Goal: Information Seeking & Learning: Learn about a topic

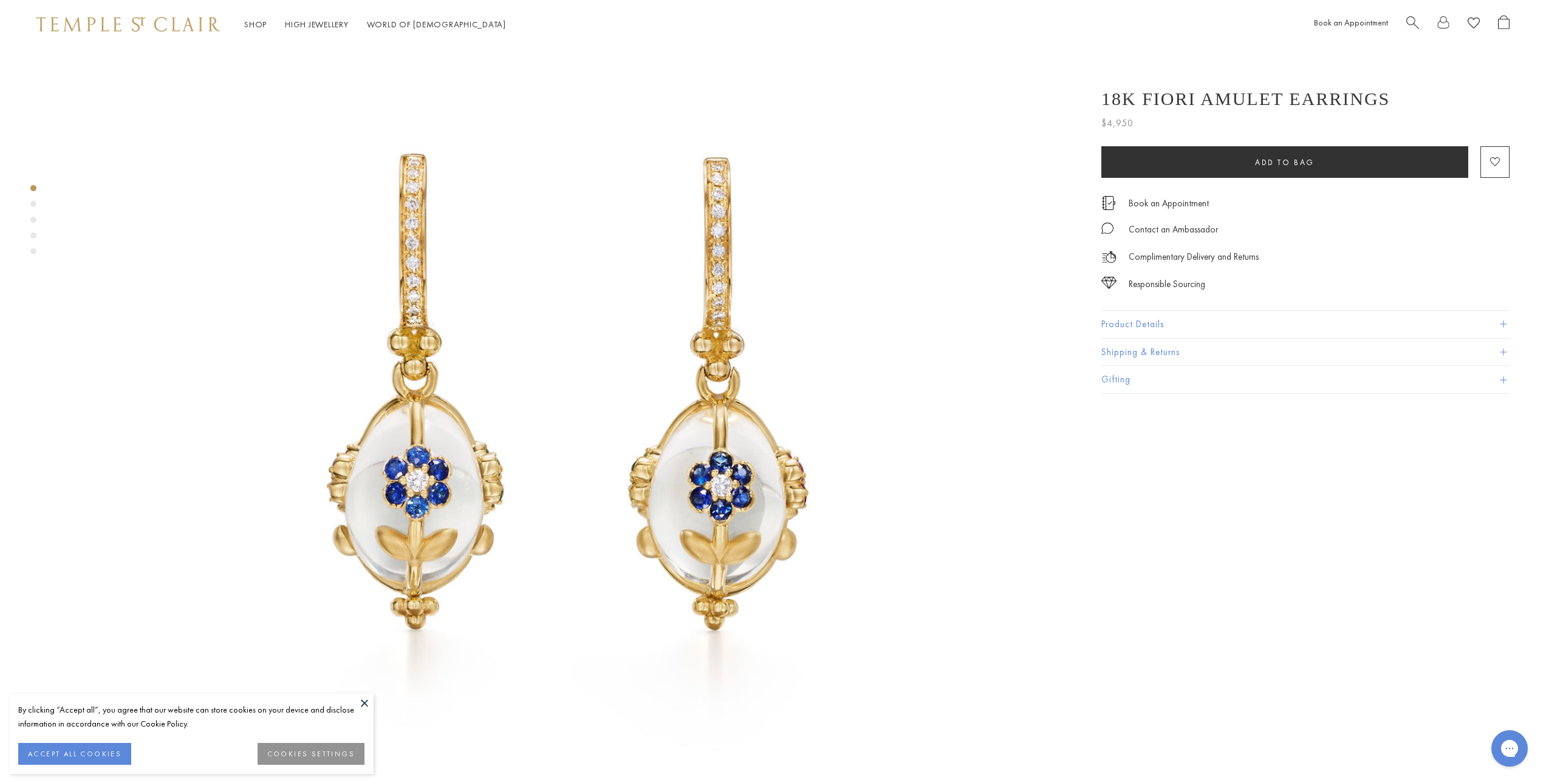
scroll to position [243, 0]
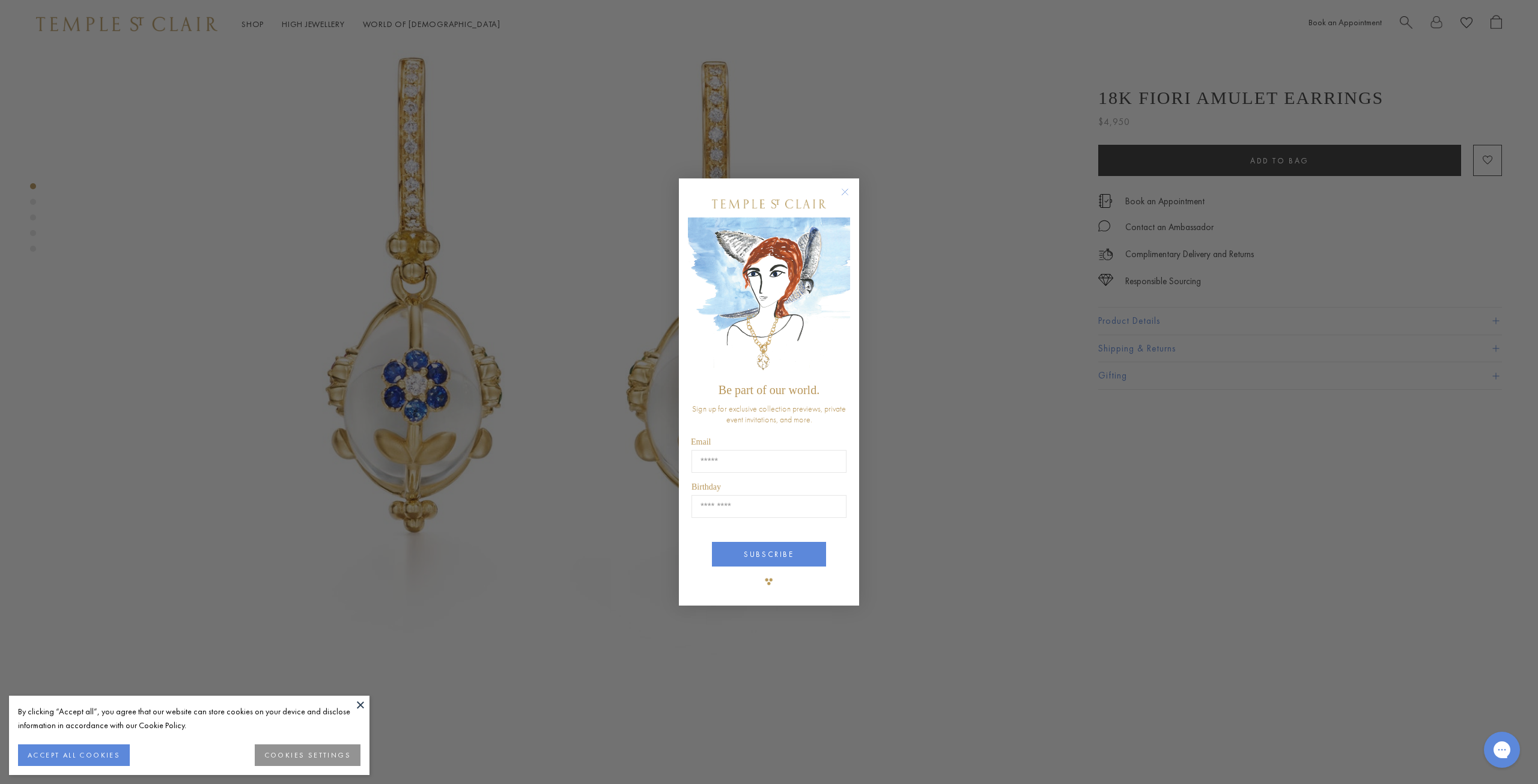
click at [846, 187] on circle "Close dialog" at bounding box center [845, 191] width 15 height 15
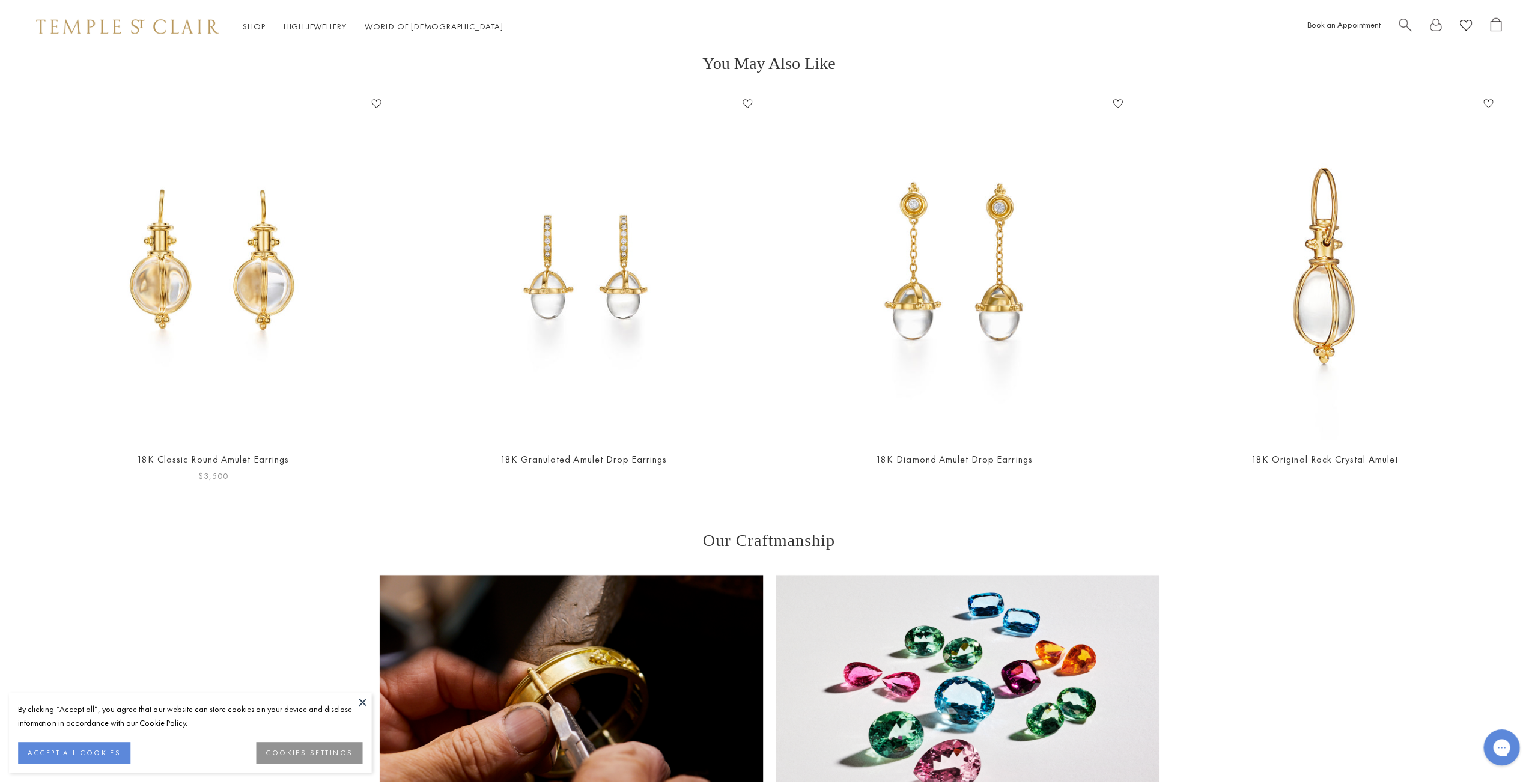
scroll to position [2042, 0]
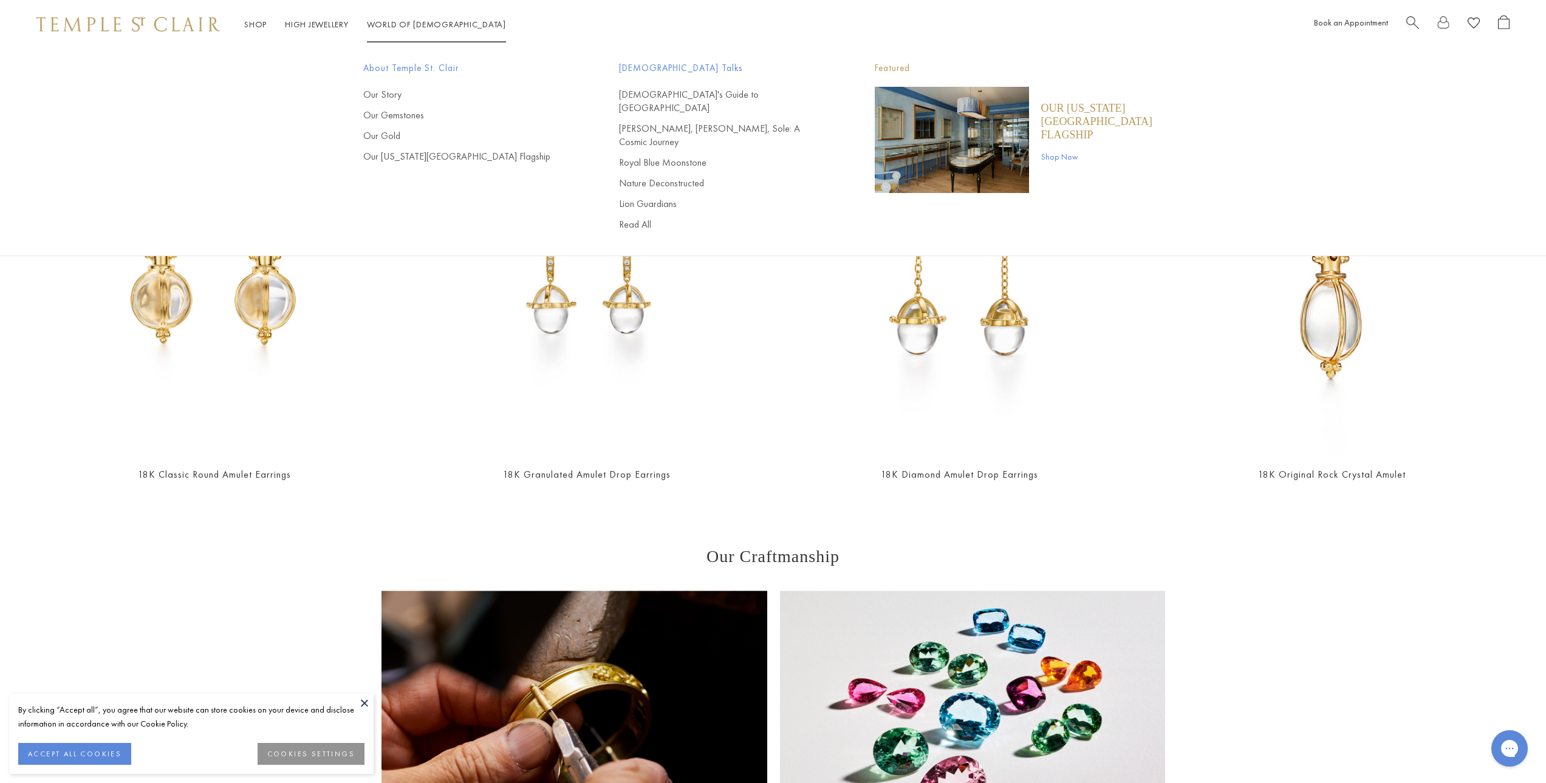
click at [1408, 33] on link "Search" at bounding box center [1412, 24] width 13 height 19
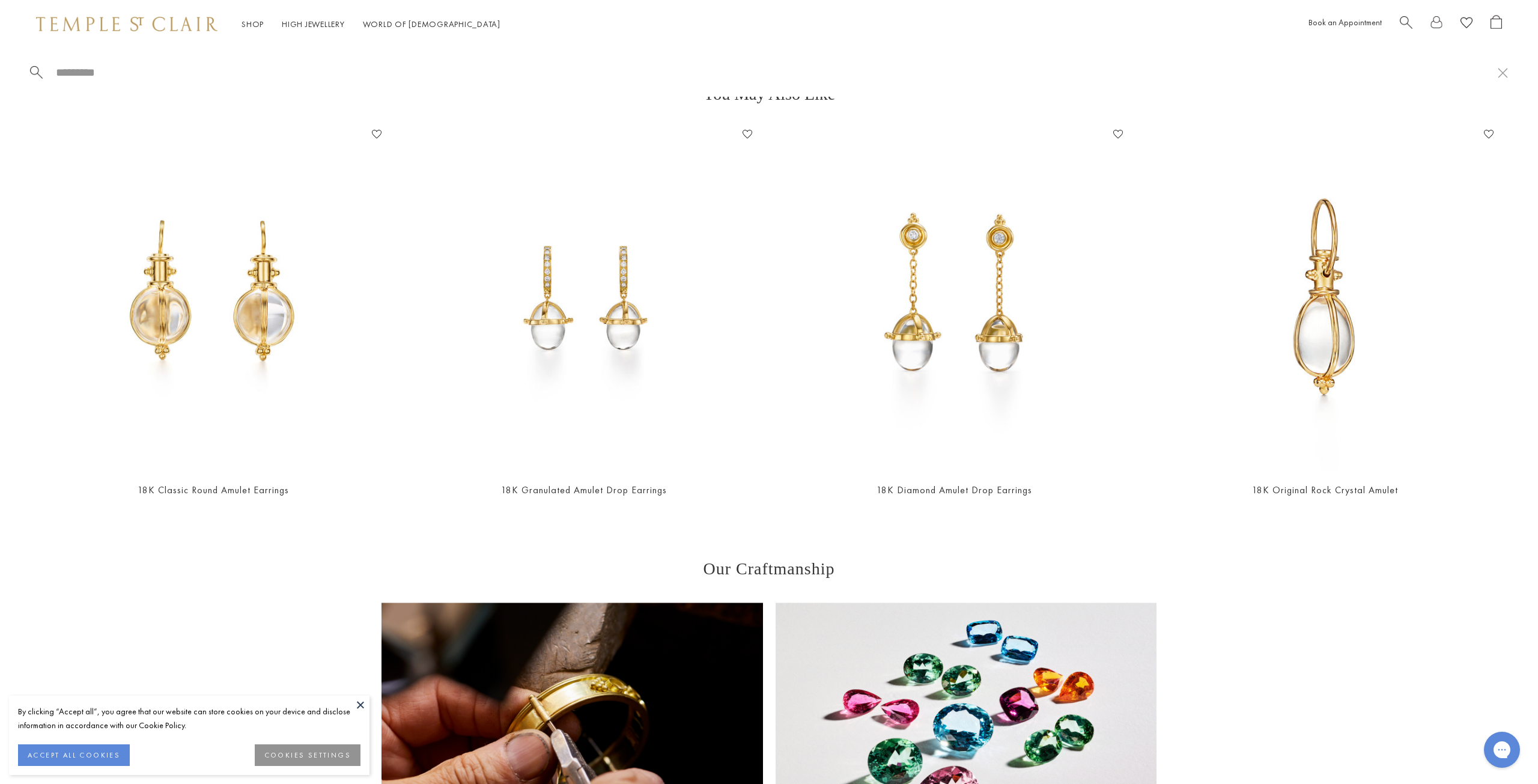
click at [225, 71] on input "search" at bounding box center [775, 72] width 1443 height 14
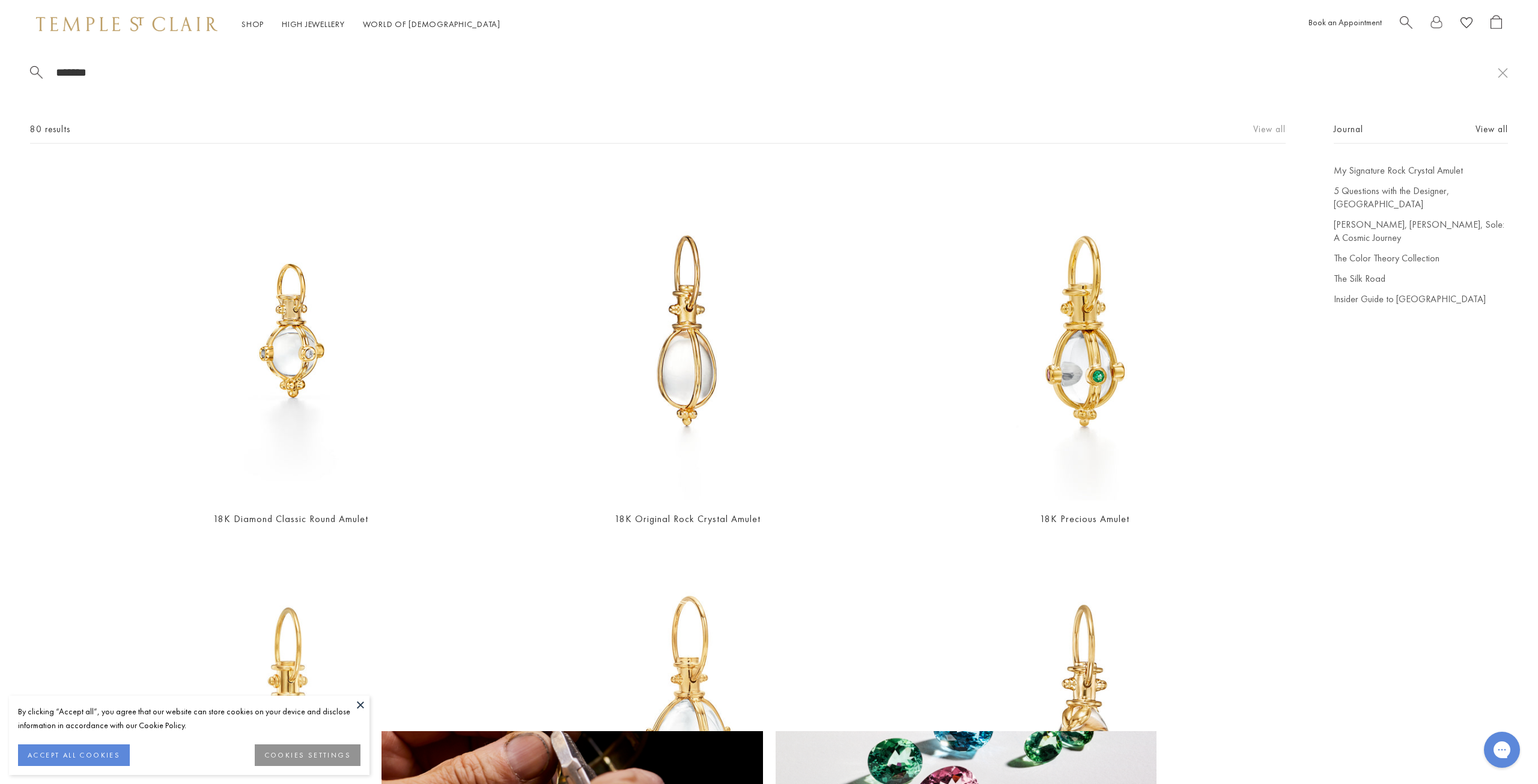
type input "*******"
click at [1254, 128] on link "View all" at bounding box center [1269, 129] width 33 height 13
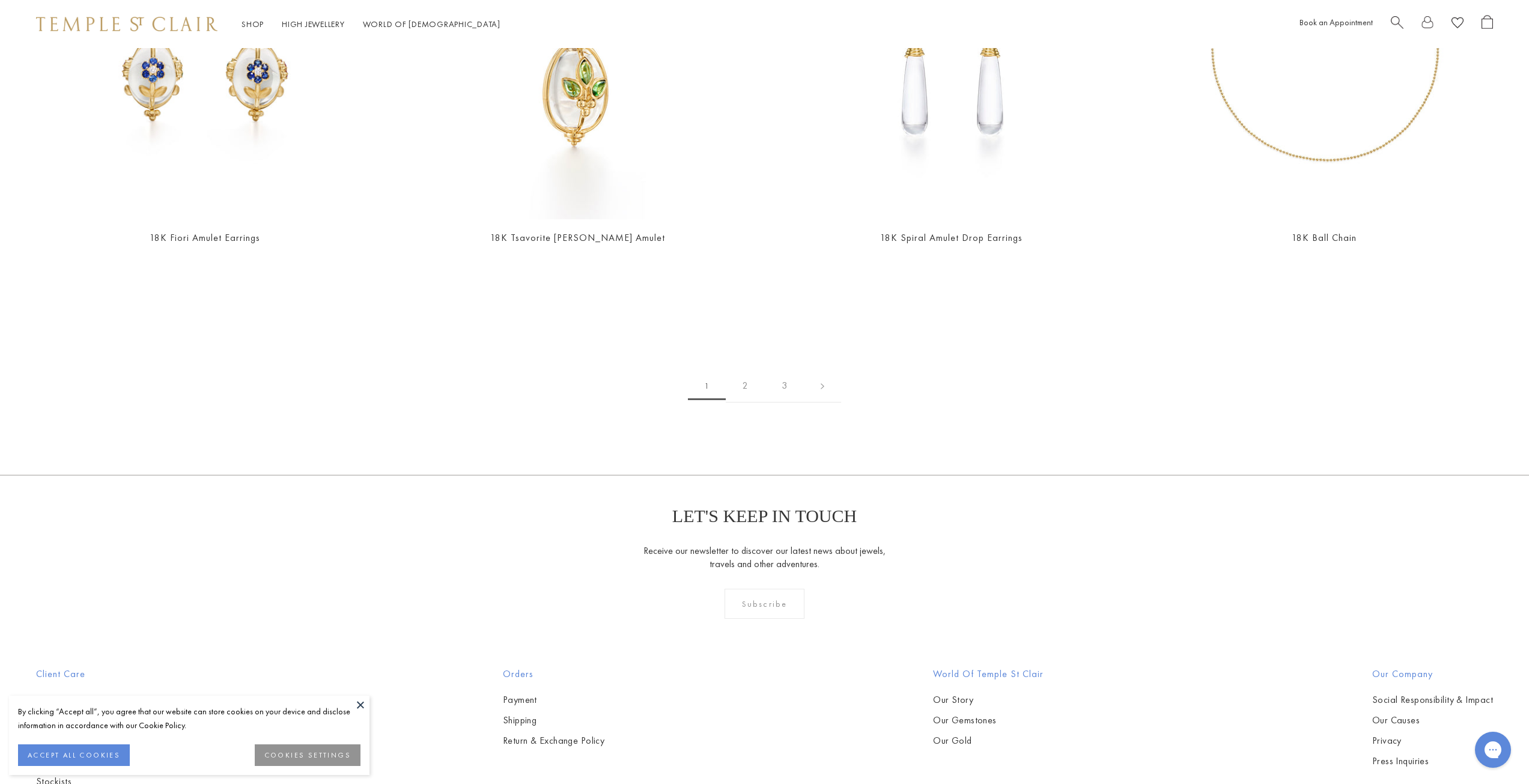
scroll to position [3783, 0]
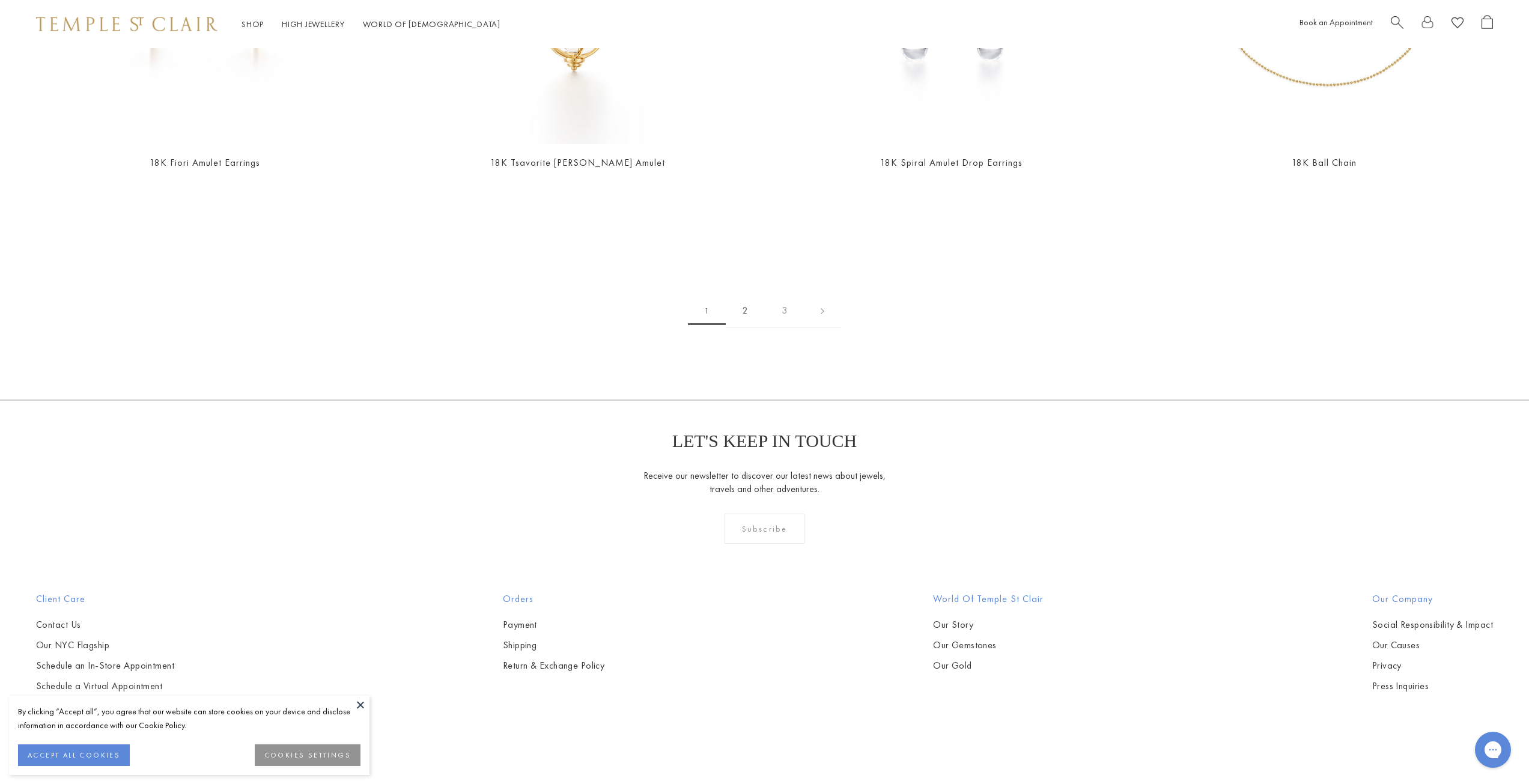
click at [749, 309] on link "2" at bounding box center [745, 310] width 39 height 33
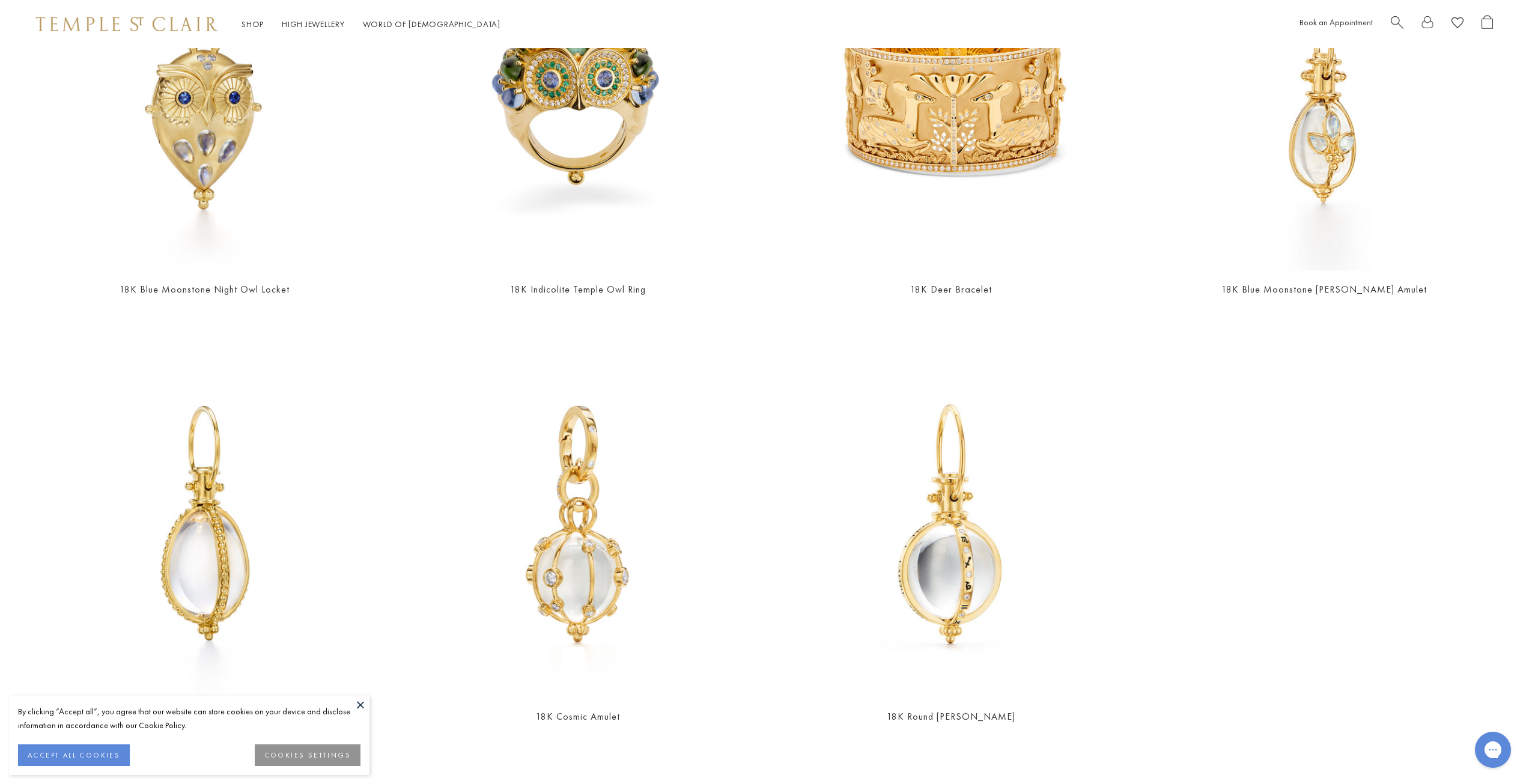
scroll to position [3423, 0]
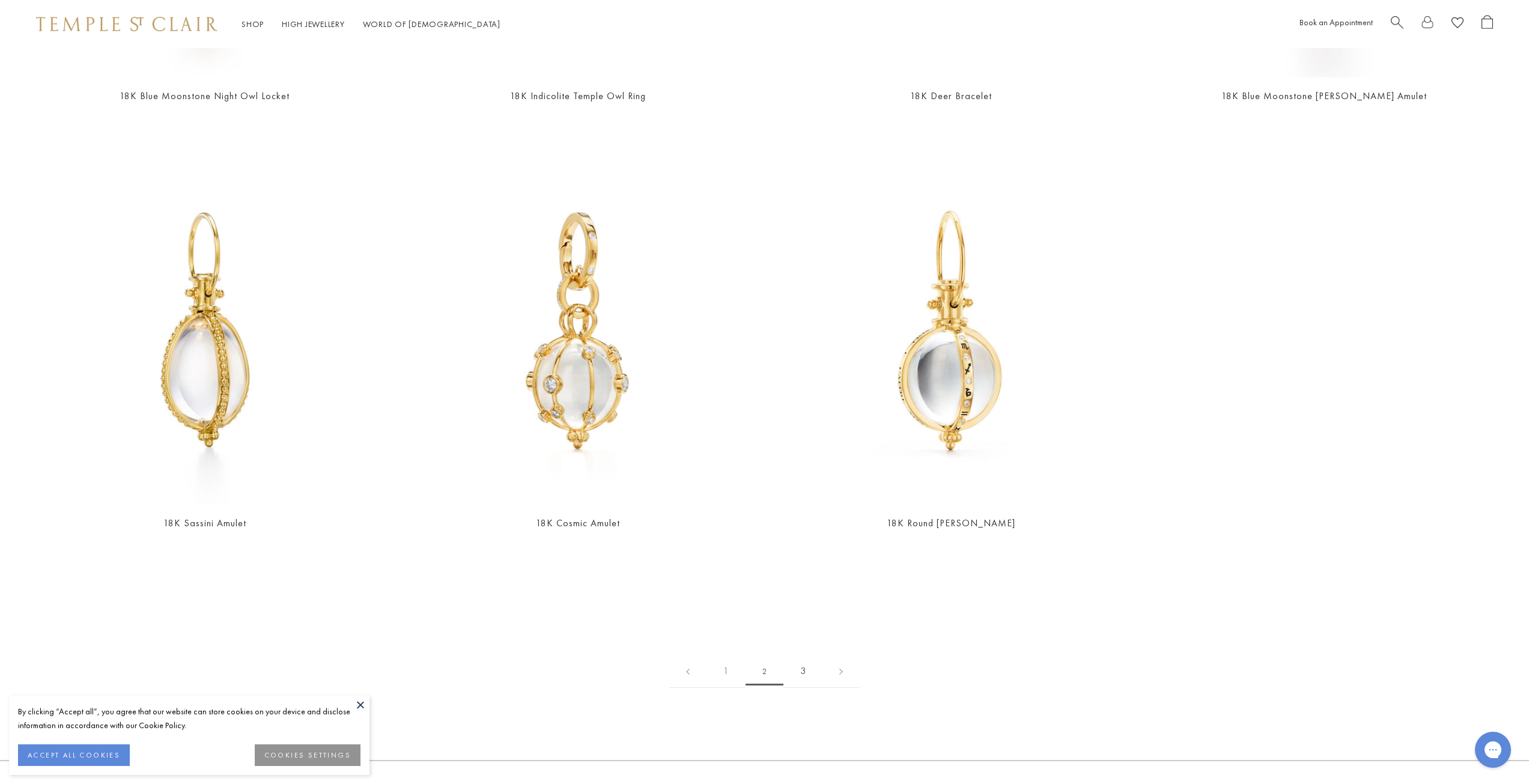
click at [809, 664] on link "3" at bounding box center [802, 670] width 39 height 33
